Goal: Transaction & Acquisition: Purchase product/service

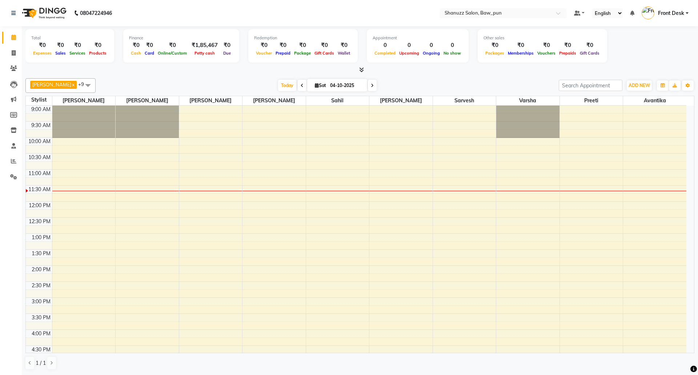
click at [71, 341] on div "9:00 AM 9:30 AM 10:00 AM 10:30 AM 11:00 AM 11:30 AM 12:00 PM 12:30 PM 1:00 PM 1…" at bounding box center [356, 329] width 661 height 448
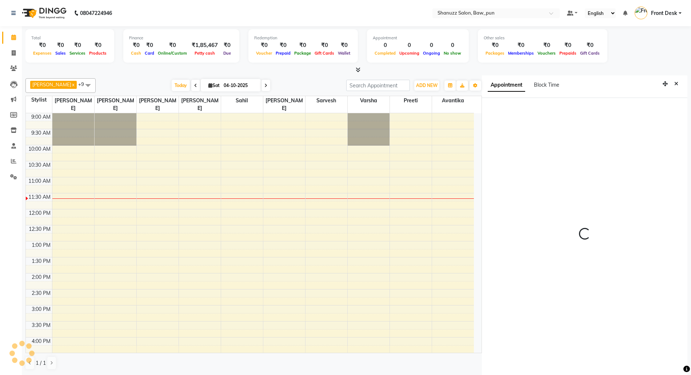
scroll to position [3, 0]
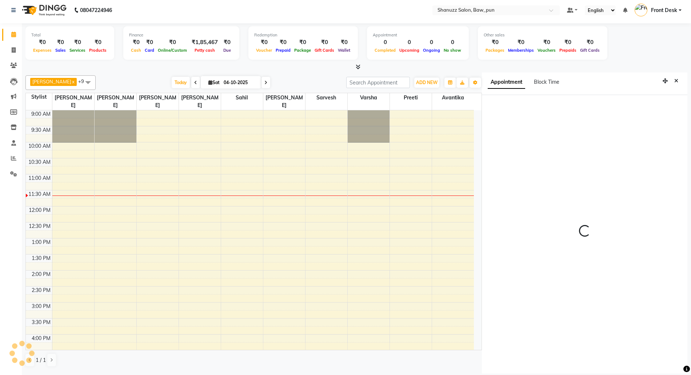
select select "91995"
select select "tentative"
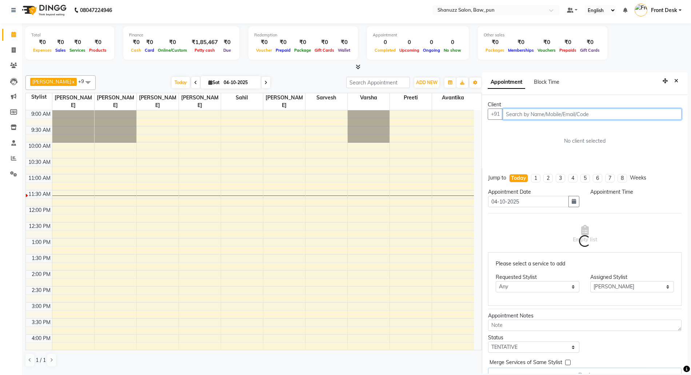
select select "960"
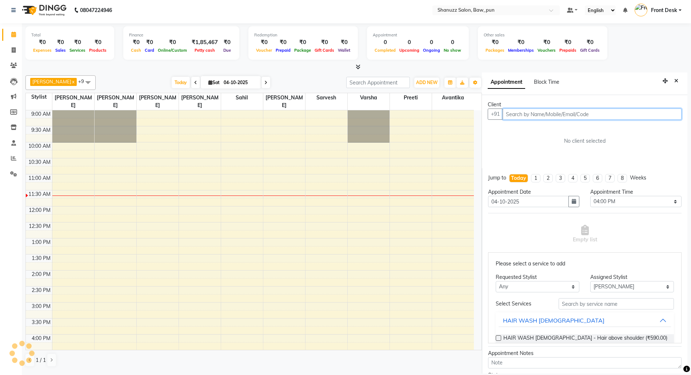
click at [580, 112] on input "text" at bounding box center [592, 113] width 179 height 11
click at [422, 83] on span "ADD NEW" at bounding box center [426, 82] width 21 height 5
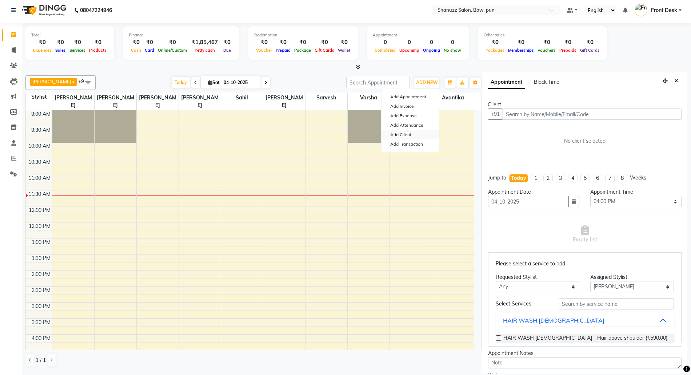
click at [398, 135] on link "Add Client" at bounding box center [409, 134] width 57 height 9
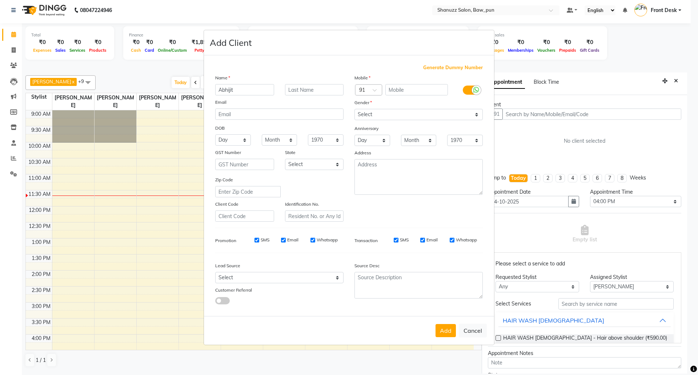
type input "Abhijit"
click at [412, 93] on input "text" at bounding box center [416, 89] width 63 height 11
type input "9766668373"
click at [408, 117] on select "Select [DEMOGRAPHIC_DATA] [DEMOGRAPHIC_DATA] Other Prefer Not To Say" at bounding box center [419, 114] width 128 height 11
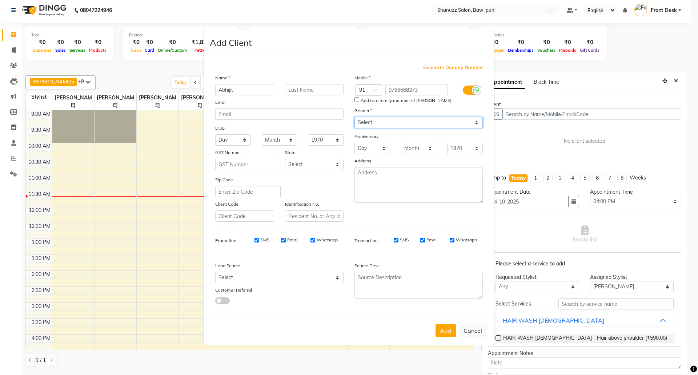
select select "[DEMOGRAPHIC_DATA]"
click at [355, 117] on select "Select [DEMOGRAPHIC_DATA] [DEMOGRAPHIC_DATA] Other Prefer Not To Say" at bounding box center [419, 122] width 128 height 11
click at [443, 332] on button "Add" at bounding box center [446, 330] width 20 height 13
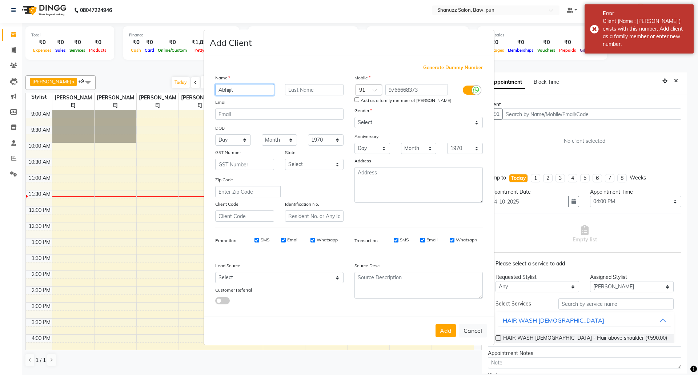
click at [248, 91] on input "Abhijit" at bounding box center [244, 89] width 59 height 11
type input "Abhijit."
click at [447, 327] on button "Add" at bounding box center [446, 330] width 20 height 13
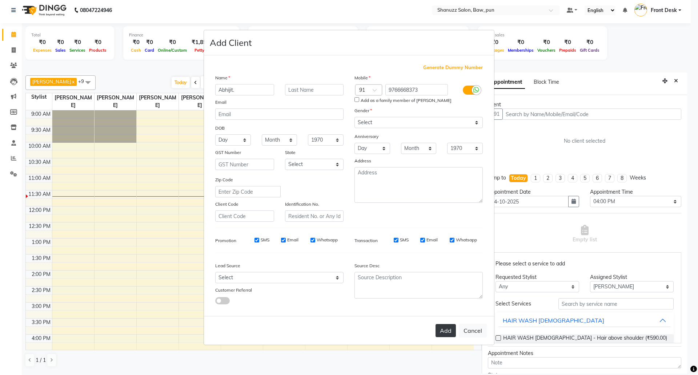
click at [446, 329] on button "Add" at bounding box center [446, 330] width 20 height 13
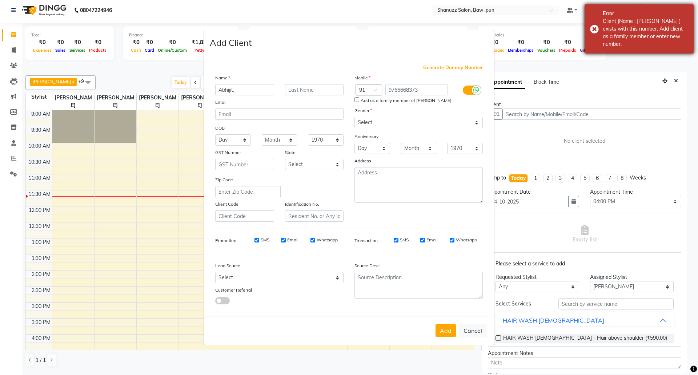
click at [594, 25] on div "Error Client (Name : [PERSON_NAME] ) exists with this number. Add client as a f…" at bounding box center [639, 28] width 109 height 49
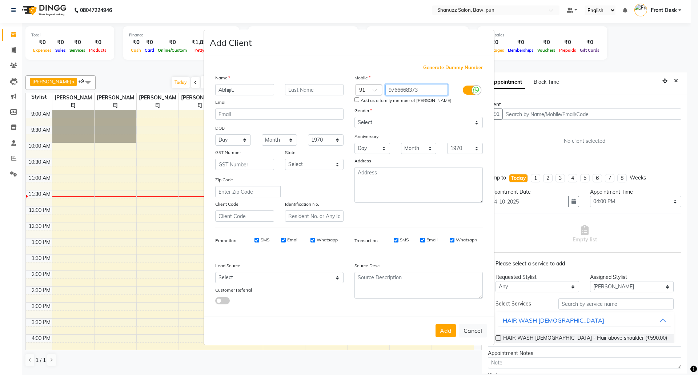
drag, startPoint x: 423, startPoint y: 91, endPoint x: 320, endPoint y: 98, distance: 103.1
click at [320, 98] on div "Name [PERSON_NAME]. Email DOB Day 01 02 03 04 05 06 07 08 09 10 11 12 13 14 15 …" at bounding box center [349, 148] width 279 height 148
click at [471, 331] on button "Cancel" at bounding box center [473, 330] width 28 height 14
select select
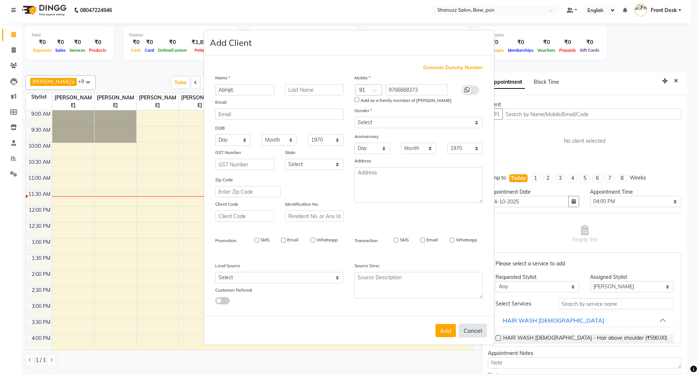
select select
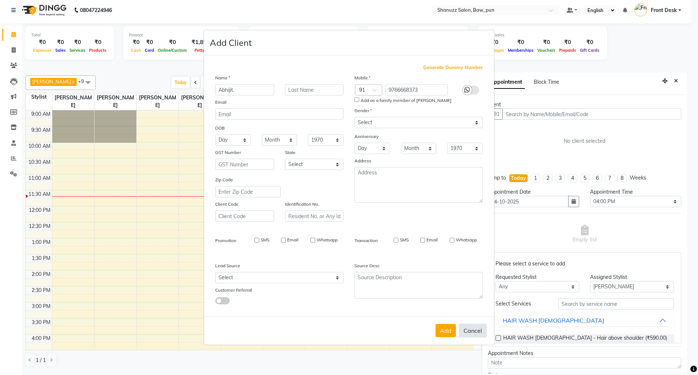
checkbox input "false"
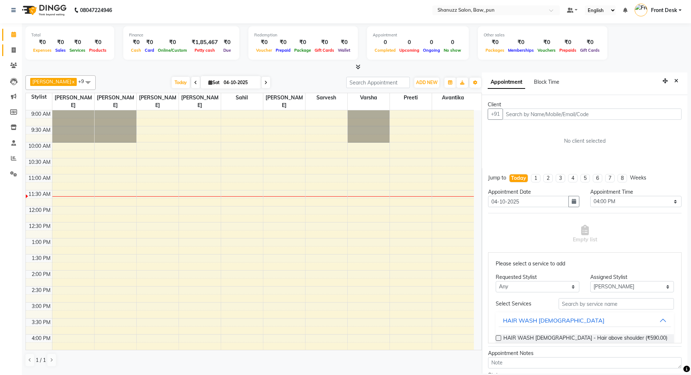
click at [15, 45] on link "Invoice" at bounding box center [10, 50] width 17 height 12
select select "service"
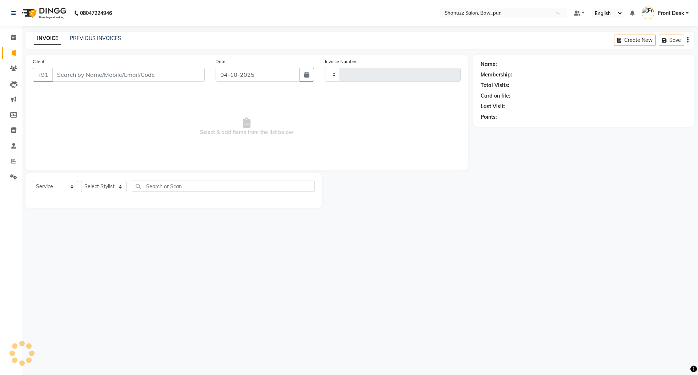
type input "0183"
select select "9025"
click at [129, 77] on input "Client" at bounding box center [128, 75] width 152 height 14
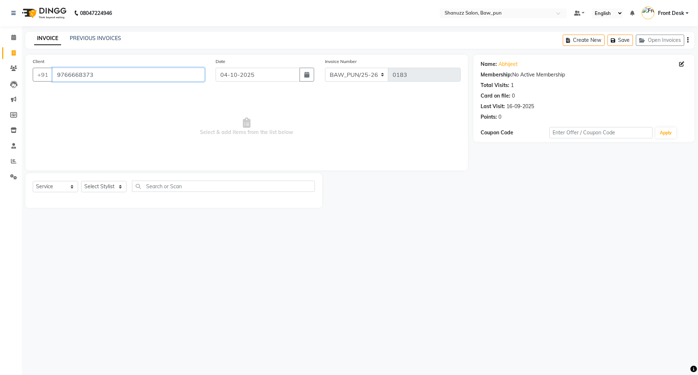
click at [129, 76] on input "9766668373" at bounding box center [128, 75] width 152 height 14
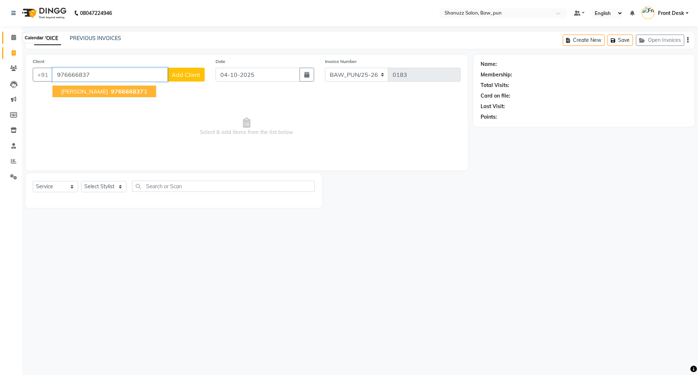
type input "976666837"
click at [15, 37] on icon at bounding box center [13, 37] width 5 height 5
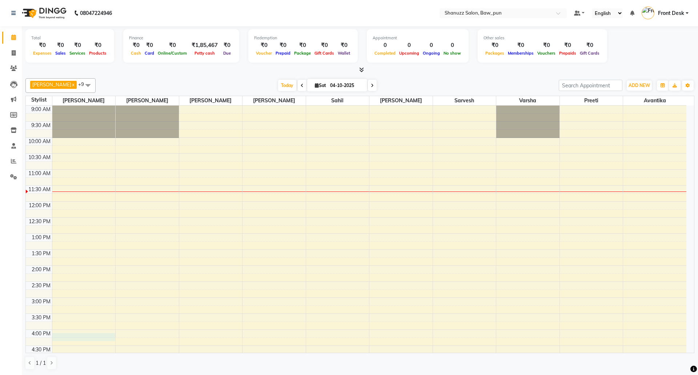
click at [69, 338] on div "9:00 AM 9:30 AM 10:00 AM 10:30 AM 11:00 AM 11:30 AM 12:00 PM 12:30 PM 1:00 PM 1…" at bounding box center [356, 329] width 661 height 448
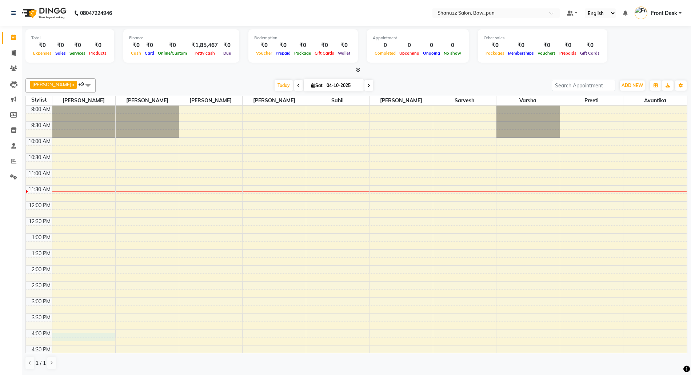
select select "960"
select select "91995"
select select "tentative"
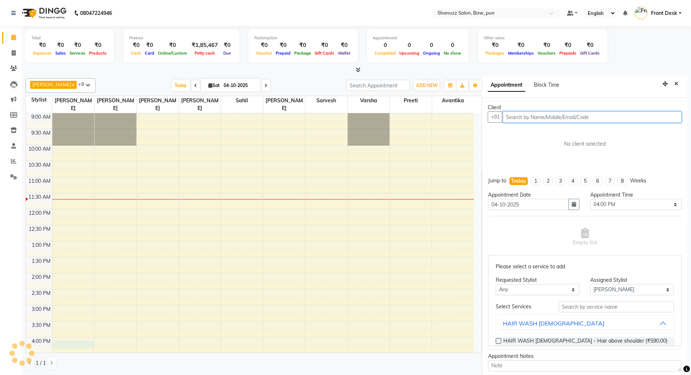
scroll to position [3, 0]
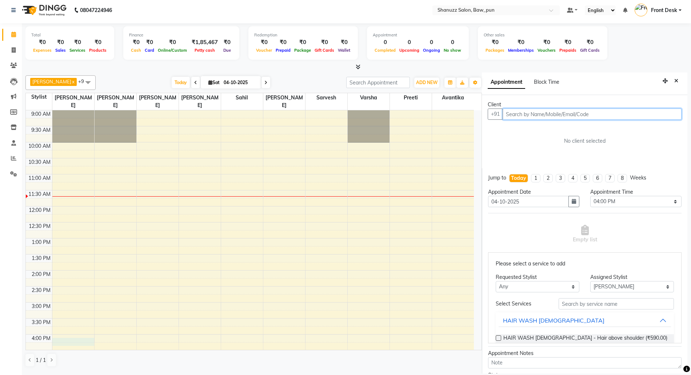
click at [538, 114] on input "text" at bounding box center [592, 113] width 179 height 11
paste input "9766668373"
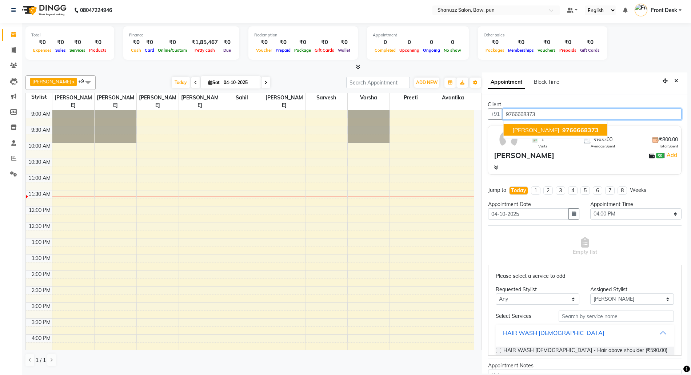
click at [542, 135] on button "[PERSON_NAME] 9766668373" at bounding box center [556, 130] width 104 height 12
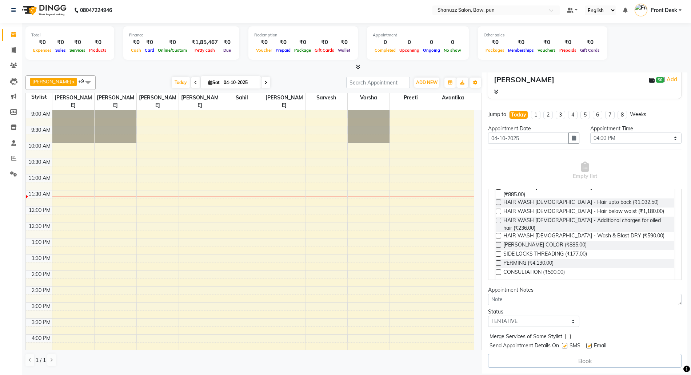
scroll to position [145, 0]
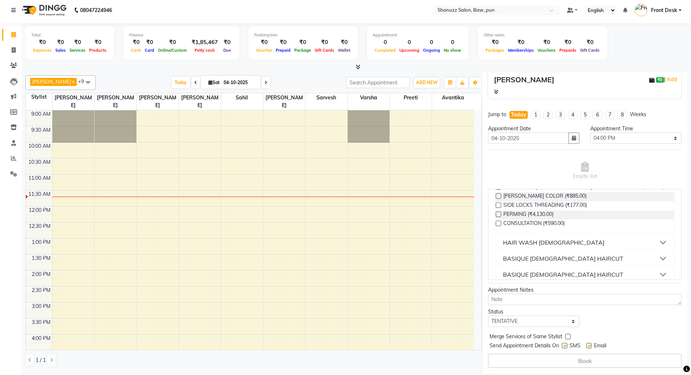
type input "9766668373"
click at [562, 270] on div "BASIQUE [DEMOGRAPHIC_DATA] HAIRCUT" at bounding box center [563, 274] width 120 height 9
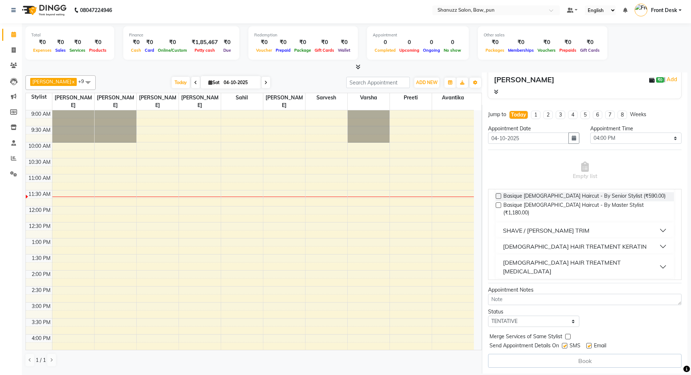
scroll to position [242, 0]
click at [591, 200] on span "Basique [DEMOGRAPHIC_DATA] Haircut - By Master Stylist (₹1,180.00)" at bounding box center [585, 207] width 165 height 15
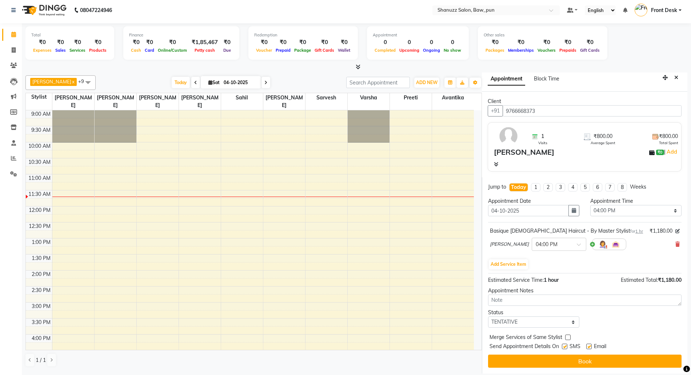
click at [591, 347] on label at bounding box center [588, 345] width 5 height 5
click at [591, 347] on input "checkbox" at bounding box center [588, 346] width 5 height 5
checkbox input "false"
click at [565, 347] on label at bounding box center [564, 345] width 5 height 5
click at [565, 347] on input "checkbox" at bounding box center [564, 346] width 5 height 5
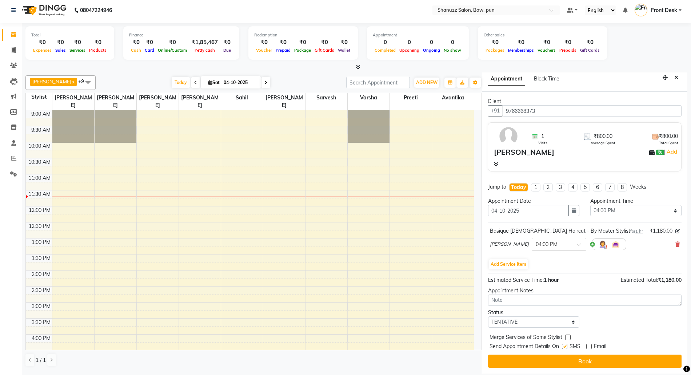
checkbox input "false"
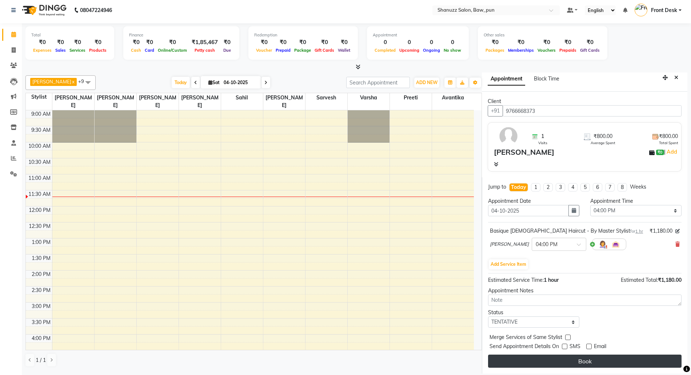
click at [599, 361] on button "Book" at bounding box center [584, 360] width 193 height 13
select select "91995"
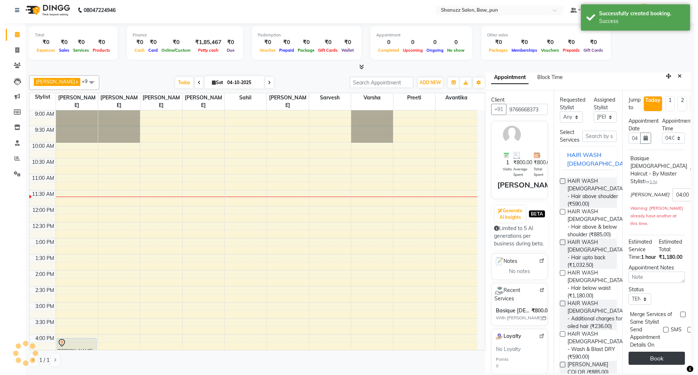
scroll to position [0, 0]
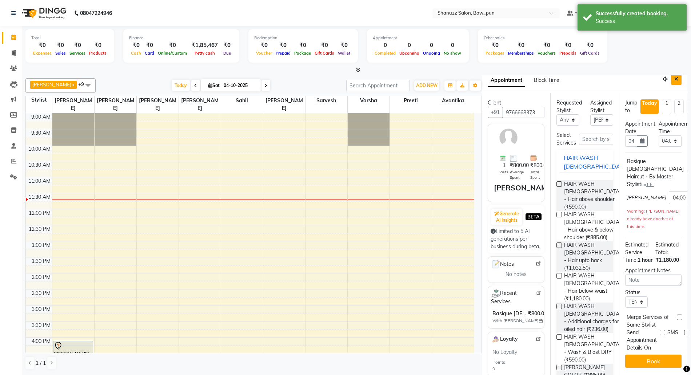
click at [671, 82] on button "Close" at bounding box center [676, 78] width 11 height 11
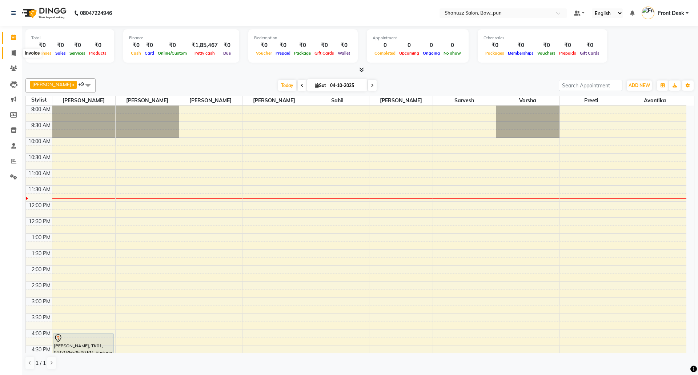
click at [16, 53] on span at bounding box center [13, 53] width 13 height 8
select select "service"
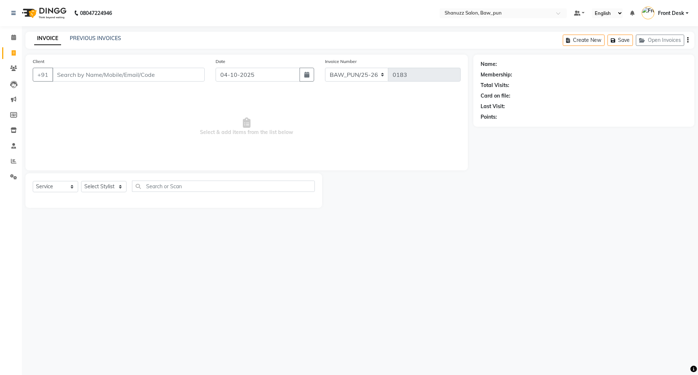
click at [104, 74] on input "Client" at bounding box center [128, 75] width 152 height 14
type input "9766668373"
click at [104, 73] on input "9766668373" at bounding box center [128, 75] width 152 height 14
drag, startPoint x: 128, startPoint y: 75, endPoint x: 16, endPoint y: 75, distance: 112.4
click at [16, 75] on app-home "08047224946 Select Location × Shanuzz Salon, Baw_pun Default Panel My Panel Eng…" at bounding box center [349, 109] width 698 height 219
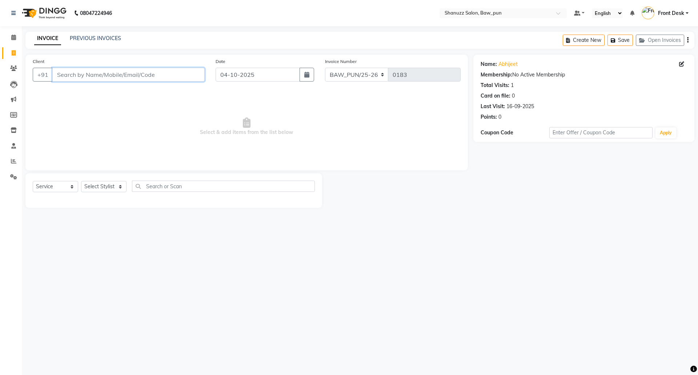
click at [72, 73] on input "Client" at bounding box center [128, 75] width 152 height 14
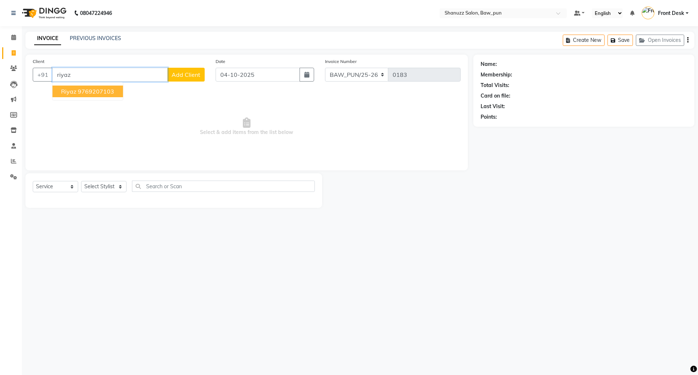
click at [102, 93] on ngb-highlight "9769207103" at bounding box center [96, 91] width 36 height 7
type input "9769207103"
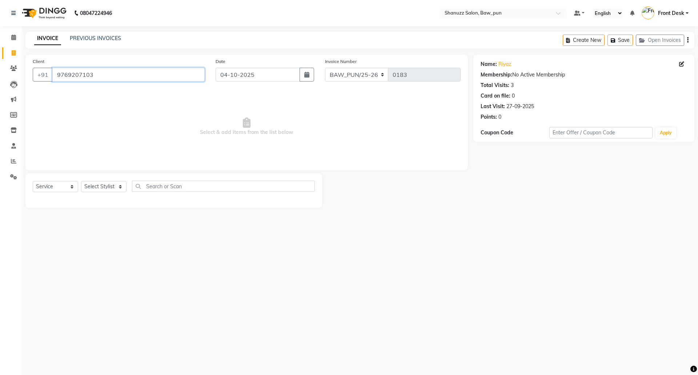
drag, startPoint x: 111, startPoint y: 77, endPoint x: 19, endPoint y: 76, distance: 91.6
click at [19, 76] on app-home "08047224946 Select Location × Shanuzz Salon, Baw_pun Default Panel My Panel Eng…" at bounding box center [349, 109] width 698 height 219
click at [101, 185] on select "Select Stylist [PERSON_NAME] AMIT [PERSON_NAME] Front Desk [PERSON_NAME] [PERSO…" at bounding box center [103, 186] width 45 height 11
select select "91887"
click at [81, 181] on select "Select Stylist [PERSON_NAME] AMIT [PERSON_NAME] Front Desk [PERSON_NAME] [PERSO…" at bounding box center [103, 186] width 45 height 11
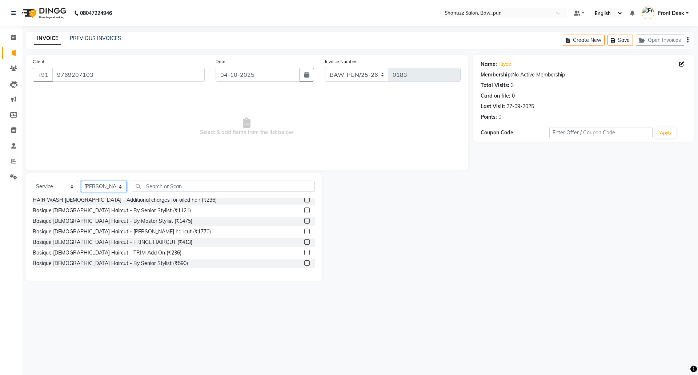
scroll to position [145, 0]
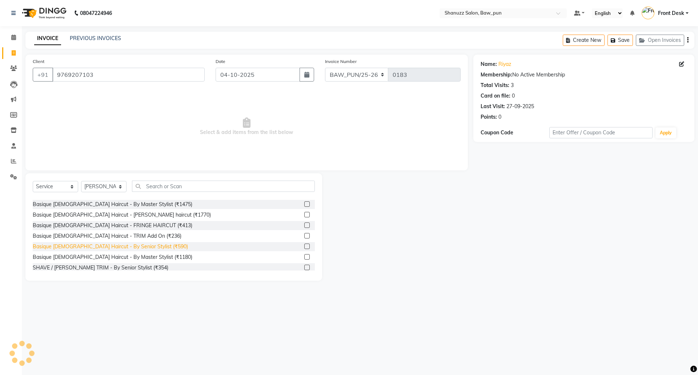
click at [127, 245] on div "Basique [DEMOGRAPHIC_DATA] Haircut - By Senior Stylist (₹590)" at bounding box center [110, 247] width 155 height 8
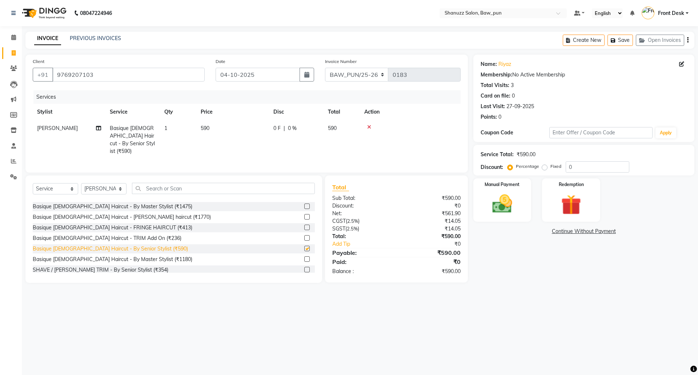
checkbox input "false"
click at [183, 185] on input "text" at bounding box center [223, 188] width 183 height 11
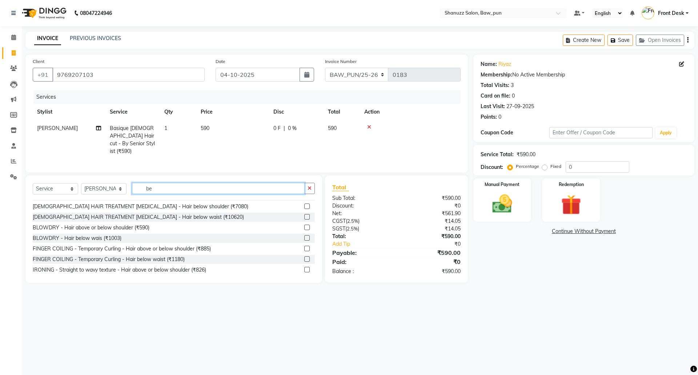
scroll to position [0, 0]
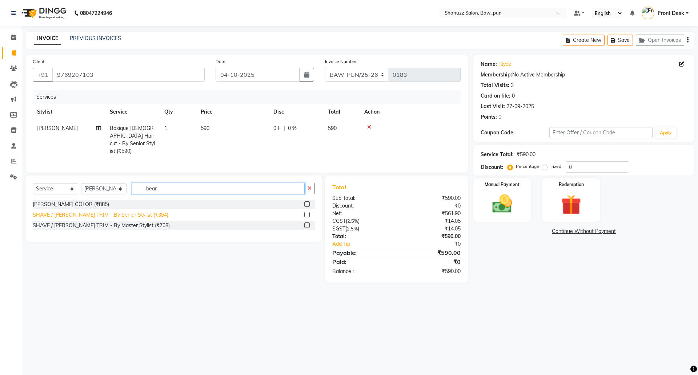
type input "bear"
click at [117, 216] on div "SHAVE / [PERSON_NAME] TRIM - By Senior Stylist (₹354)" at bounding box center [101, 215] width 136 height 8
checkbox input "false"
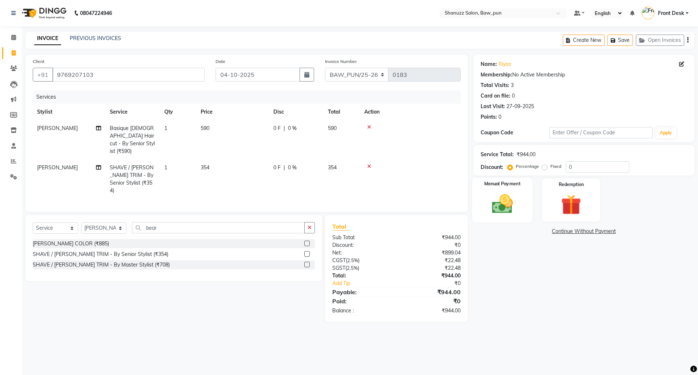
click at [507, 210] on img at bounding box center [502, 204] width 34 height 24
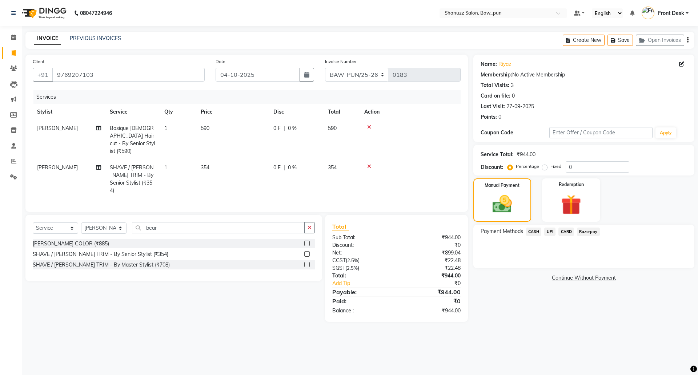
click at [550, 232] on span "UPI" at bounding box center [549, 231] width 11 height 8
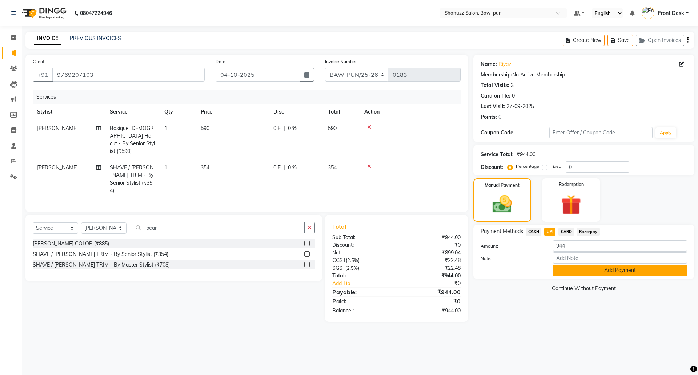
click at [627, 272] on button "Add Payment" at bounding box center [620, 269] width 134 height 11
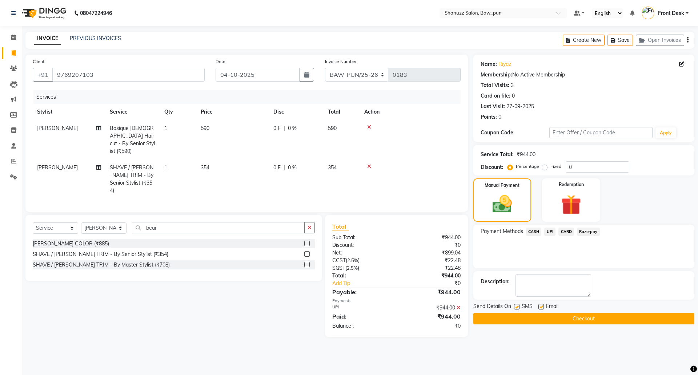
click at [541, 305] on label at bounding box center [541, 306] width 5 height 5
click at [541, 305] on input "checkbox" at bounding box center [541, 306] width 5 height 5
checkbox input "false"
click at [594, 319] on button "Checkout" at bounding box center [583, 318] width 221 height 11
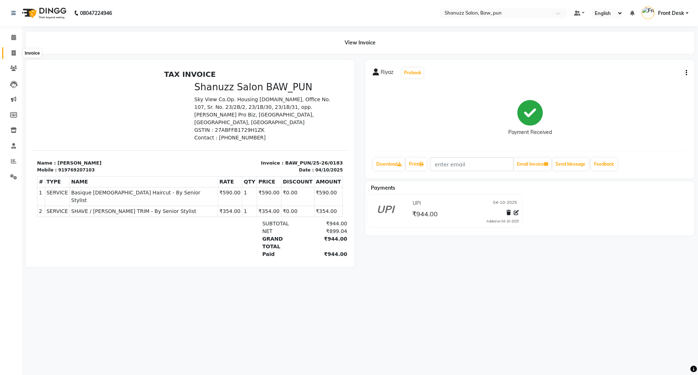
click at [13, 50] on icon at bounding box center [14, 52] width 4 height 5
select select "service"
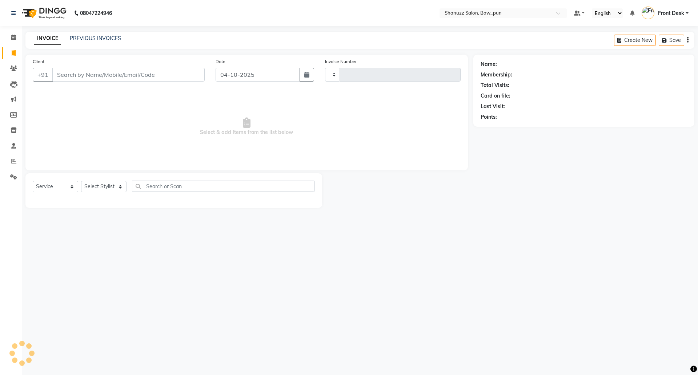
type input "0184"
select select "9025"
